Goal: Navigation & Orientation: Find specific page/section

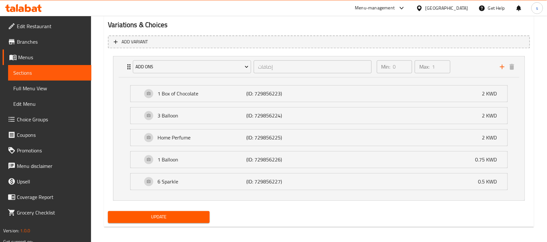
scroll to position [357, 0]
click at [459, 10] on div "[GEOGRAPHIC_DATA]" at bounding box center [446, 8] width 43 height 7
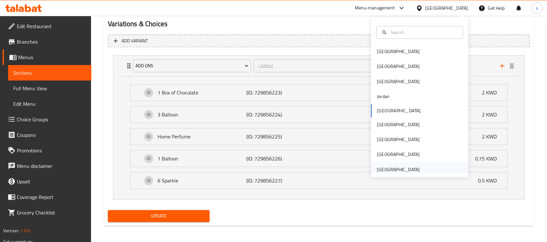
click at [400, 169] on div "[GEOGRAPHIC_DATA]" at bounding box center [398, 169] width 43 height 7
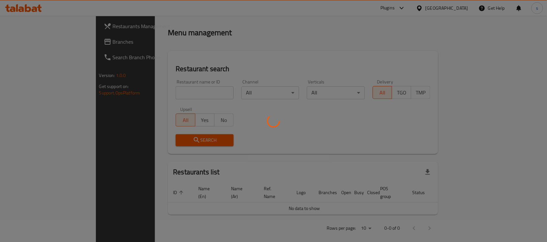
scroll to position [240, 0]
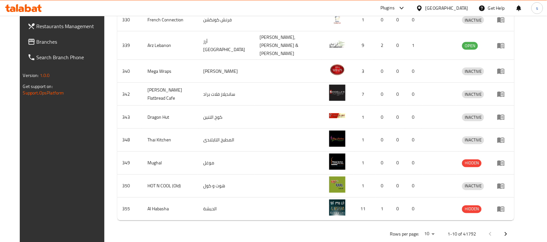
click at [37, 44] on span "Branches" at bounding box center [71, 42] width 69 height 8
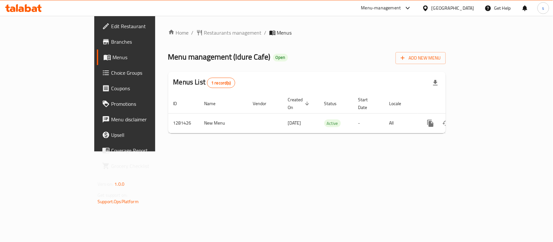
click at [446, 8] on div "[GEOGRAPHIC_DATA]" at bounding box center [452, 8] width 43 height 7
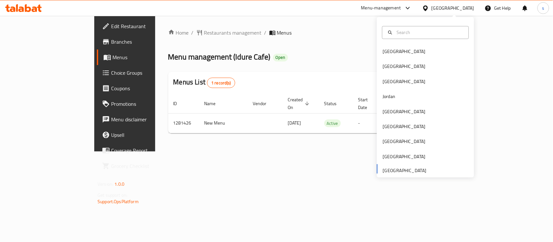
click at [400, 167] on div "[GEOGRAPHIC_DATA] [GEOGRAPHIC_DATA] [GEOGRAPHIC_DATA] [GEOGRAPHIC_DATA] [GEOGRA…" at bounding box center [425, 110] width 97 height 133
click at [401, 171] on div "[GEOGRAPHIC_DATA] [GEOGRAPHIC_DATA] [GEOGRAPHIC_DATA] [GEOGRAPHIC_DATA] [GEOGRA…" at bounding box center [425, 110] width 97 height 133
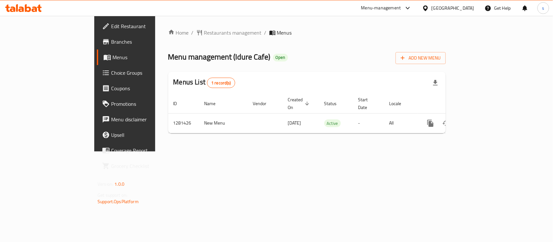
click at [298, 152] on div "Home / Restaurants management / Menus Menu management ( Idure Cafe ) Open Add N…" at bounding box center [306, 84] width 303 height 136
click at [391, 9] on div "Menu-management" at bounding box center [381, 8] width 40 height 8
click at [355, 72] on div "Restaurant-Management" at bounding box center [346, 71] width 51 height 7
